Goal: Check status: Check status

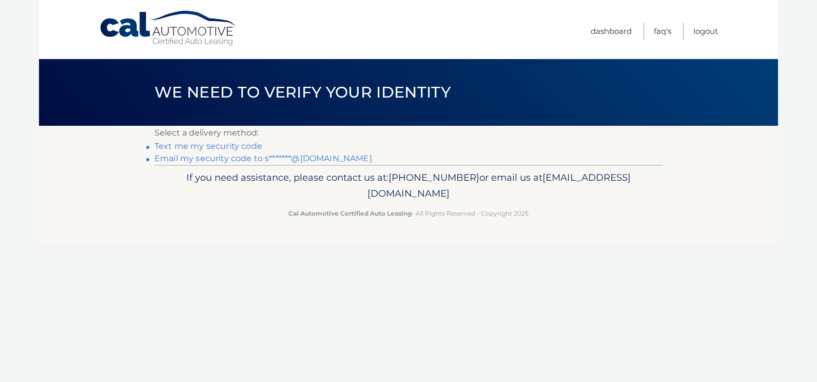
click at [207, 156] on link "Email my security code to s*******@yahoo.com" at bounding box center [263, 158] width 218 height 10
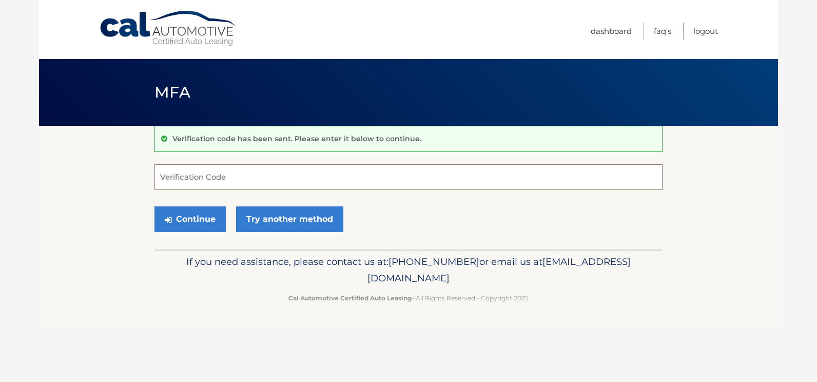
click at [162, 170] on input "Verification Code" at bounding box center [408, 177] width 508 height 26
type input "956747"
click at [186, 212] on button "Continue" at bounding box center [189, 219] width 71 height 26
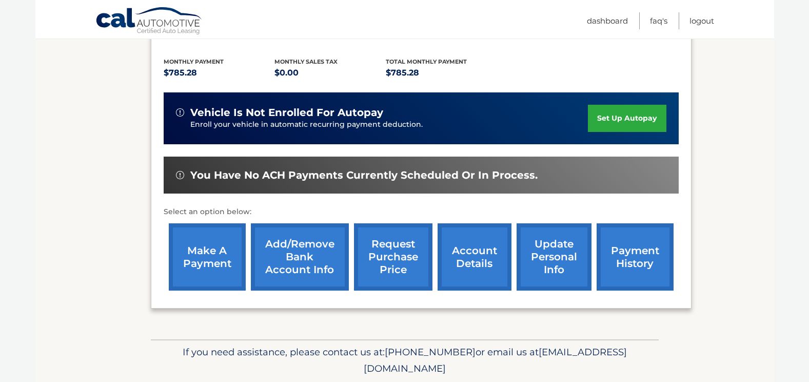
scroll to position [240, 0]
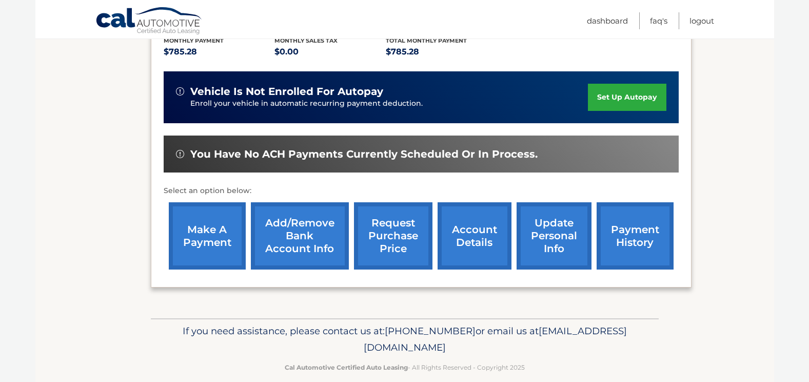
click at [630, 214] on link "payment history" at bounding box center [635, 235] width 77 height 67
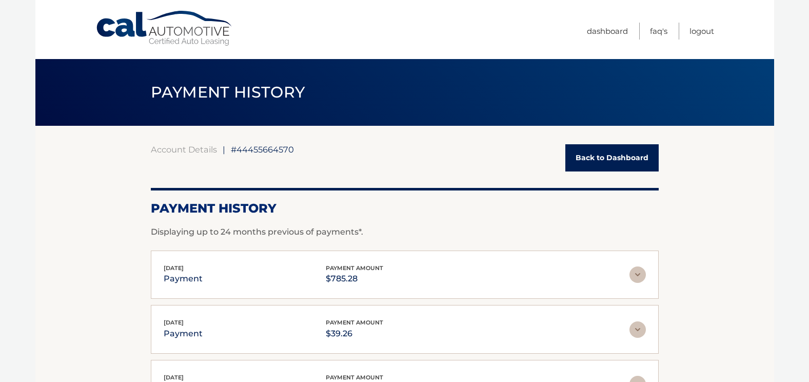
click at [384, 16] on nav "Menu Dashboard FAQ's Logout" at bounding box center [478, 29] width 472 height 59
